Goal: Information Seeking & Learning: Learn about a topic

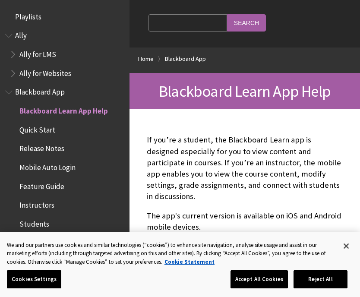
scroll to position [89, 0]
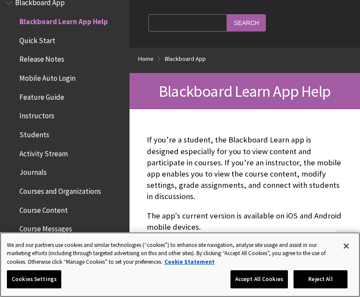
click at [313, 274] on button "Reject All" at bounding box center [320, 279] width 54 height 18
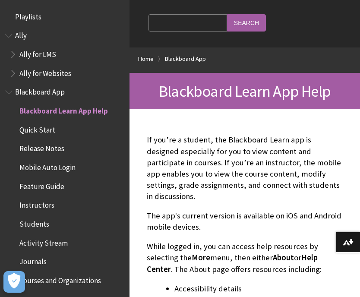
scroll to position [68, 0]
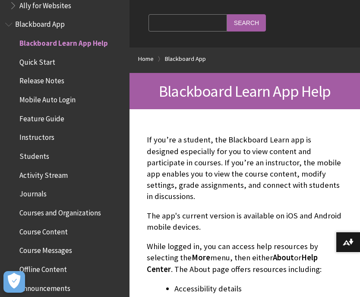
click at [41, 152] on span "Students" at bounding box center [34, 155] width 30 height 12
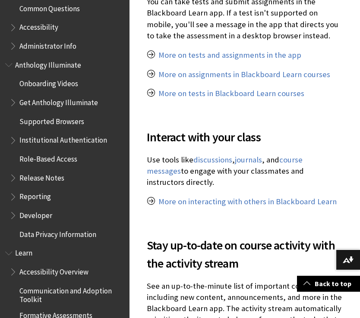
scroll to position [599, 0]
